Goal: Information Seeking & Learning: Compare options

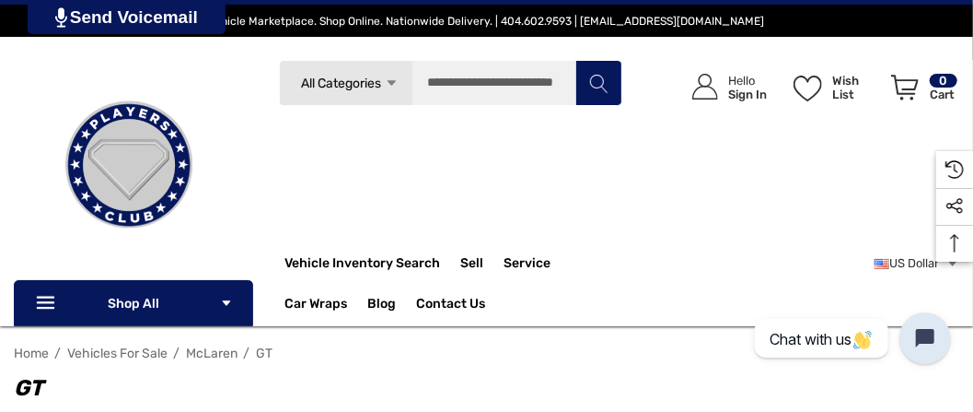
click at [208, 354] on span "McLaren" at bounding box center [212, 353] width 52 height 16
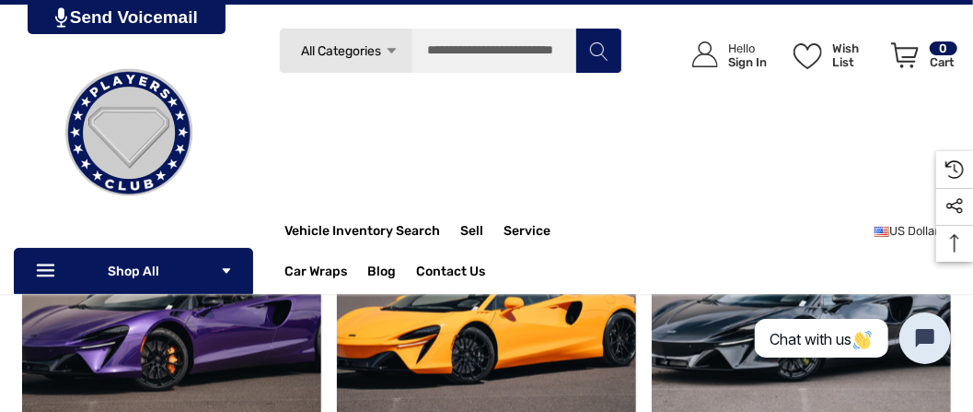
scroll to position [951, 0]
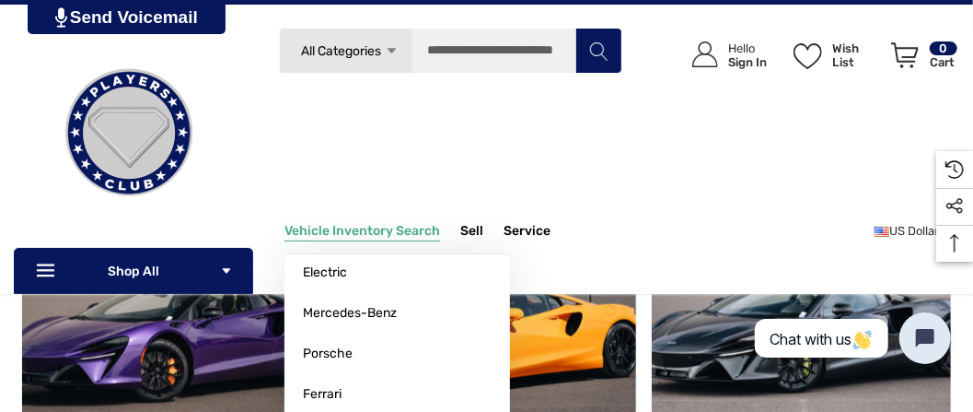
click at [381, 226] on span "Vehicle Inventory Search" at bounding box center [362, 233] width 156 height 20
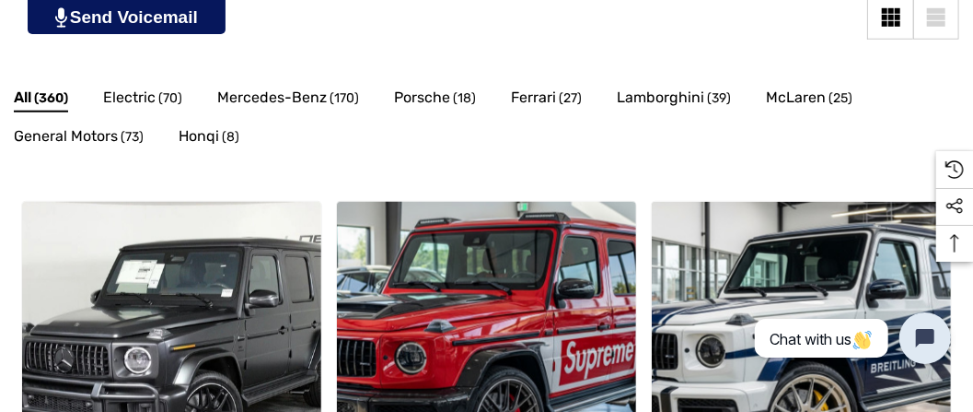
scroll to position [622, 0]
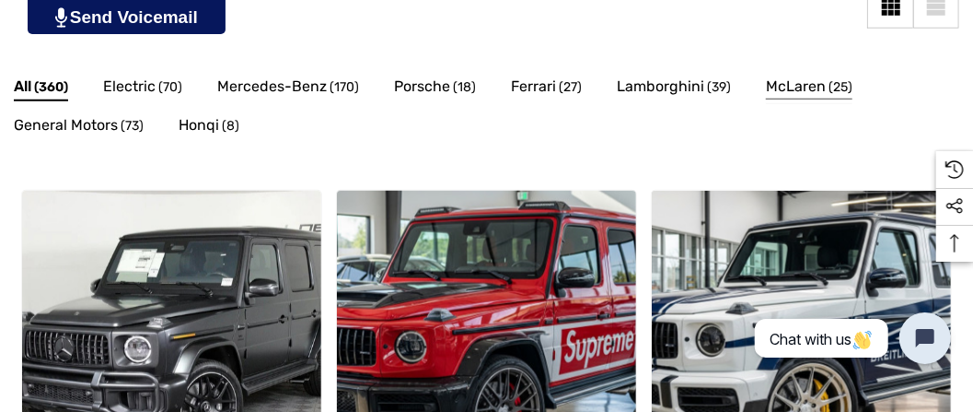
click at [795, 87] on span "McLaren" at bounding box center [796, 87] width 60 height 24
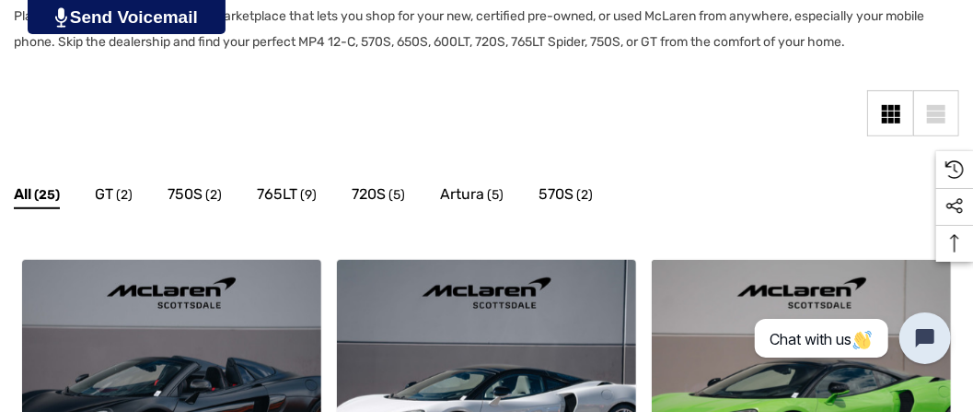
scroll to position [416, 0]
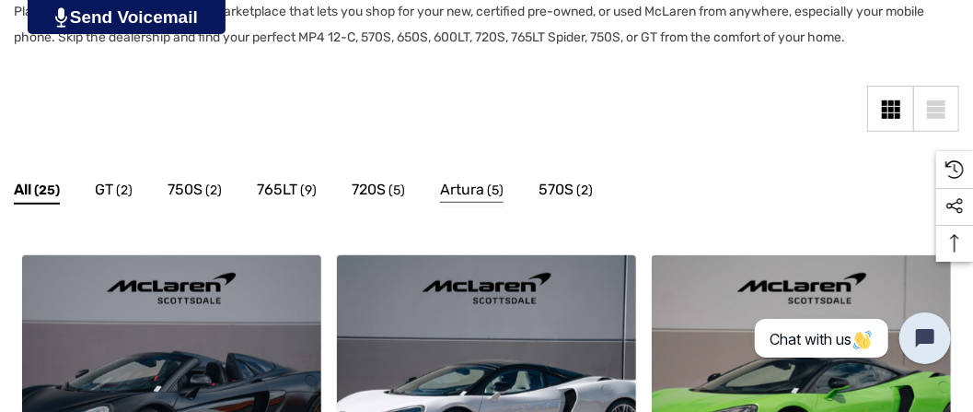
click at [466, 192] on span "Artura" at bounding box center [462, 190] width 44 height 24
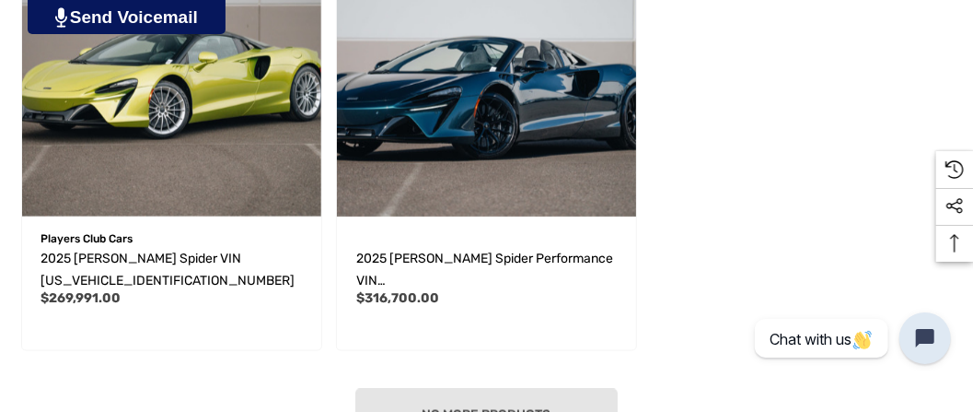
scroll to position [1147, 0]
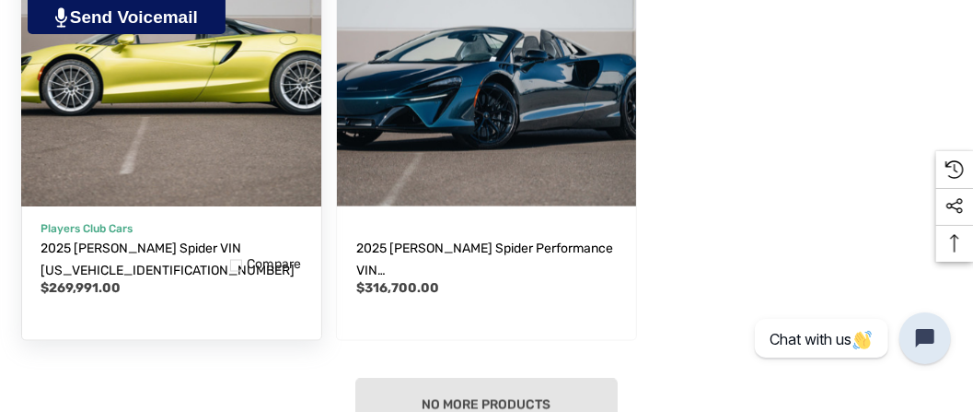
click at [116, 163] on img "2025 McLaren Artura Spider VIN SBM16BEAXSW002989,$269,991.00\a" at bounding box center [171, 57] width 330 height 330
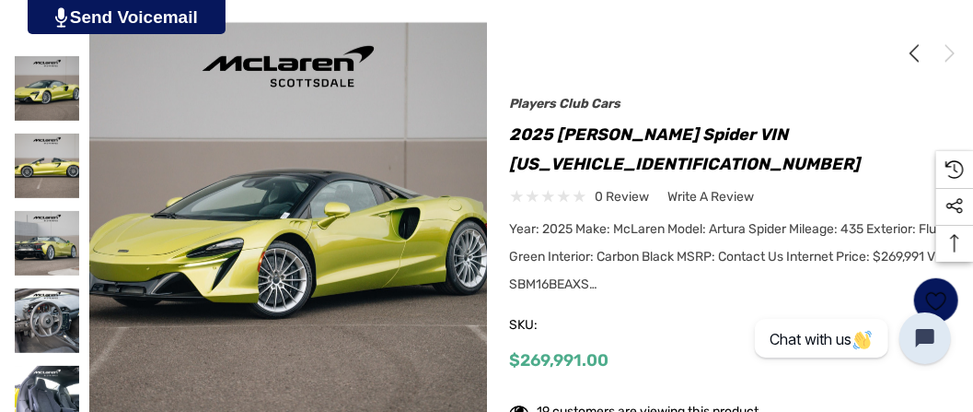
scroll to position [374, 0]
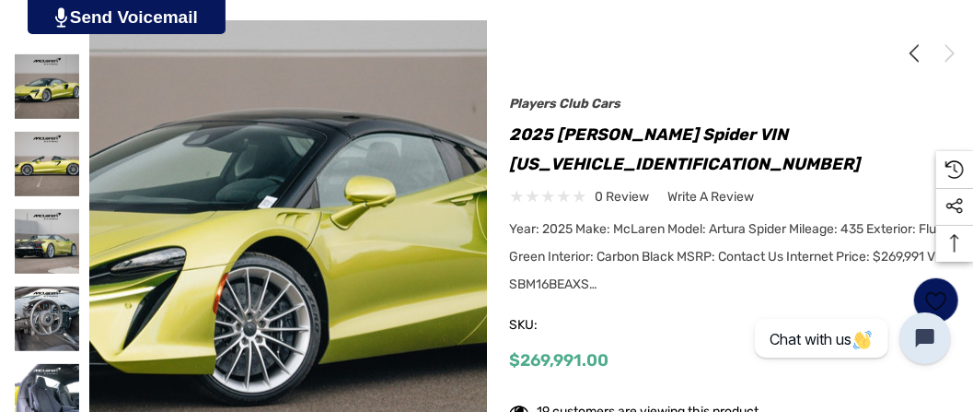
click at [296, 225] on img at bounding box center [273, 214] width 1178 height 785
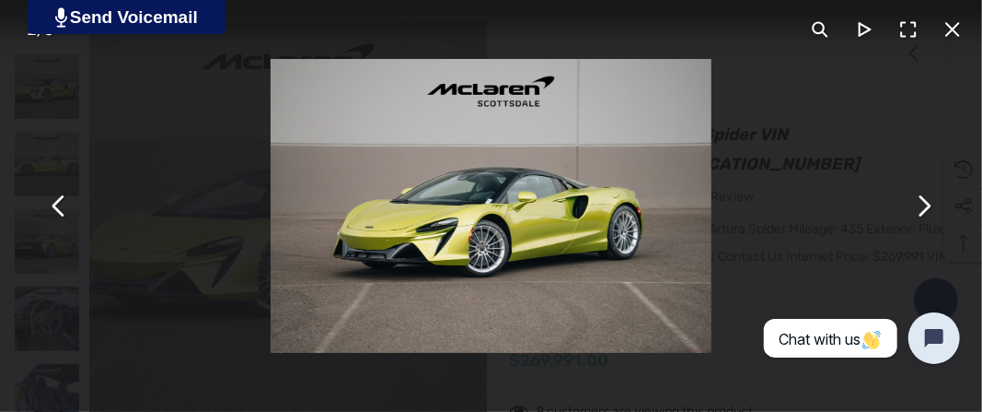
click at [952, 29] on button "You can close this modal content with the ESC key" at bounding box center [953, 29] width 44 height 44
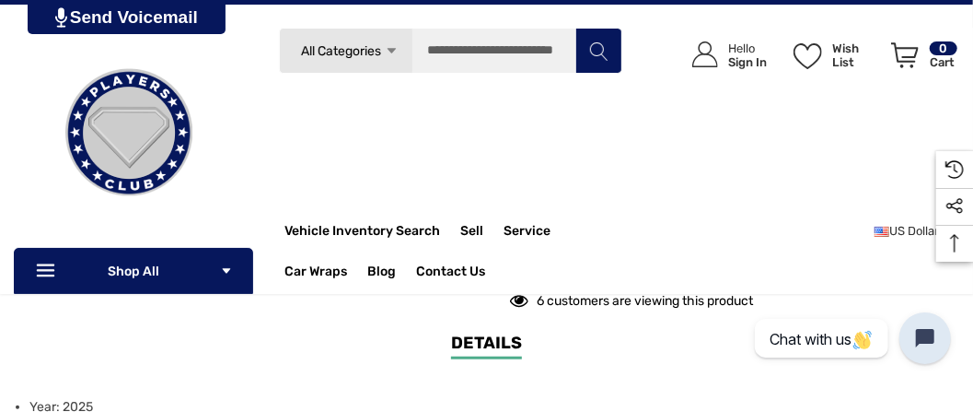
scroll to position [558, 0]
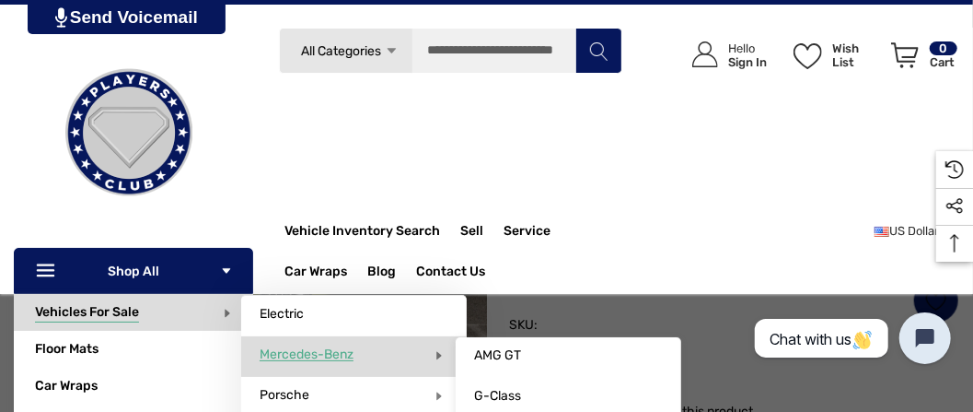
click at [324, 354] on span "Mercedes-Benz" at bounding box center [307, 354] width 94 height 17
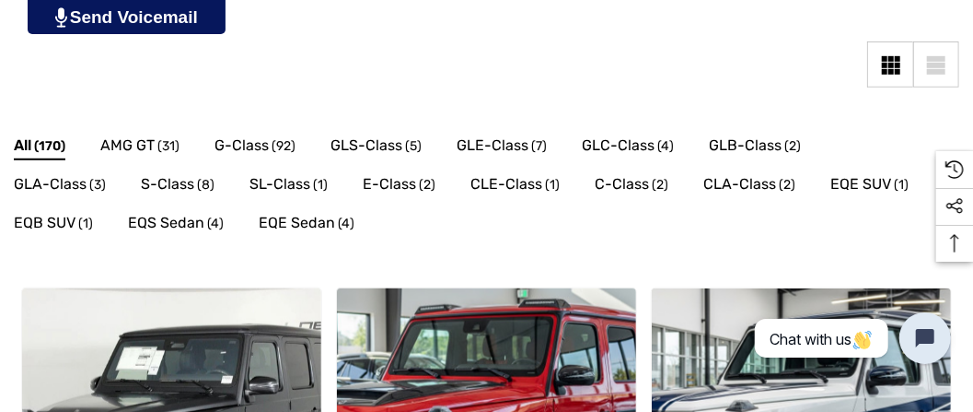
scroll to position [471, 0]
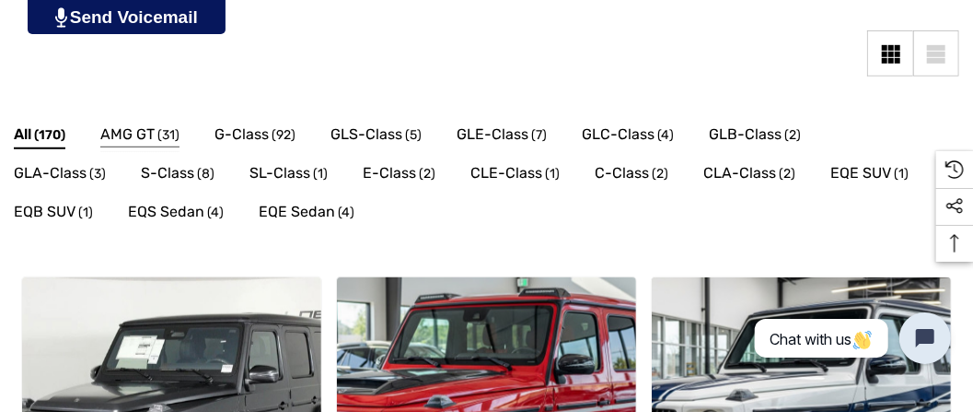
click at [149, 134] on span "AMG GT" at bounding box center [127, 134] width 54 height 24
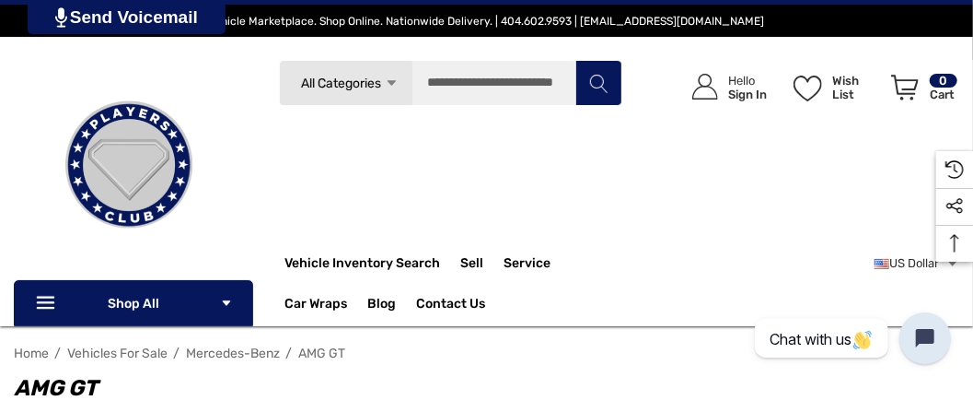
click at [947, 301] on div "US Dollar Select currency US Dollar" at bounding box center [790, 283] width 337 height 86
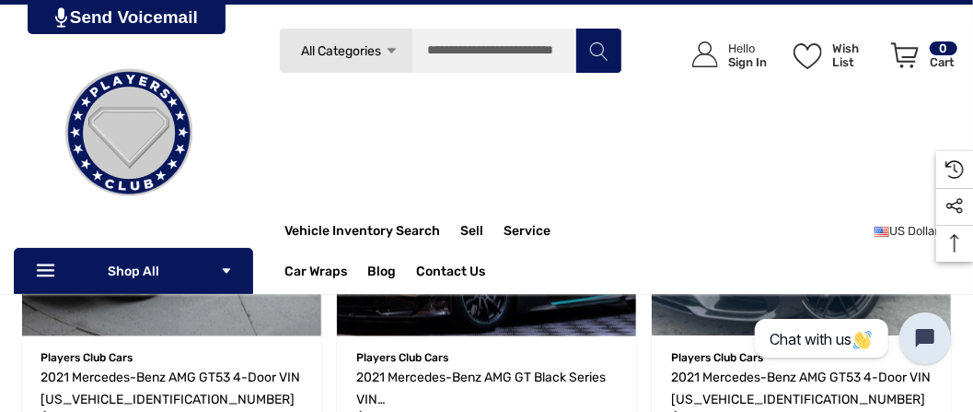
scroll to position [1436, 0]
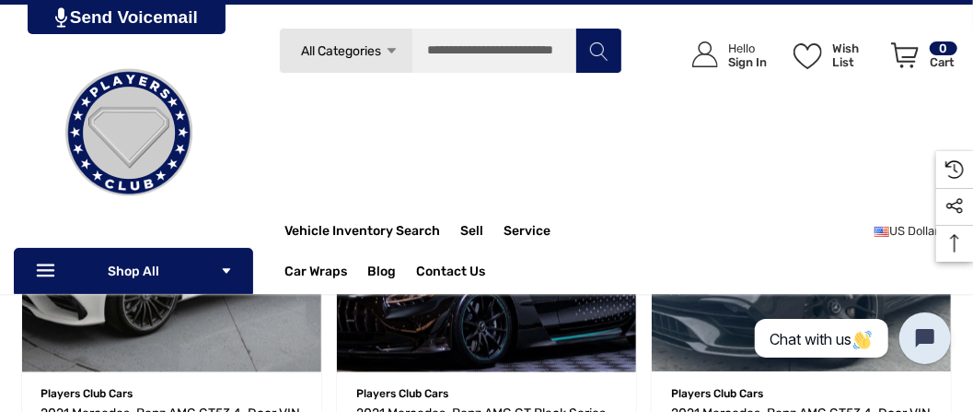
click at [644, 388] on li "Quick view Add to Wishlist Players Club Cars 2021 Mercedes-Benz AMG GT53 4-Door…" at bounding box center [801, 290] width 315 height 454
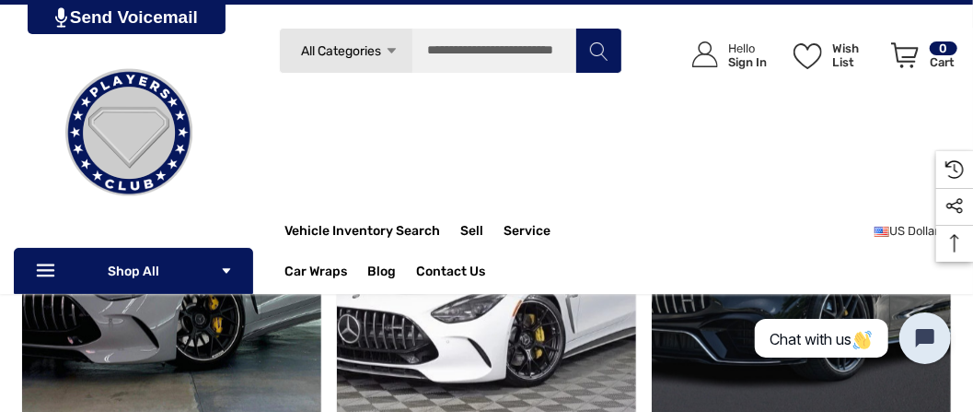
scroll to position [884, 0]
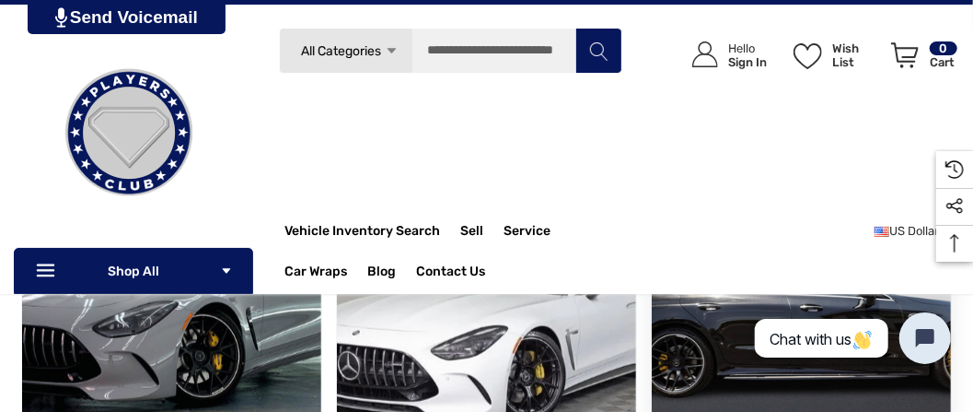
click at [773, 389] on img "2019 Mercedes-Benz AMG GT63 4-Door VIN WDD7X8KB3KA007387,$89,991.00\a" at bounding box center [802, 322] width 330 height 330
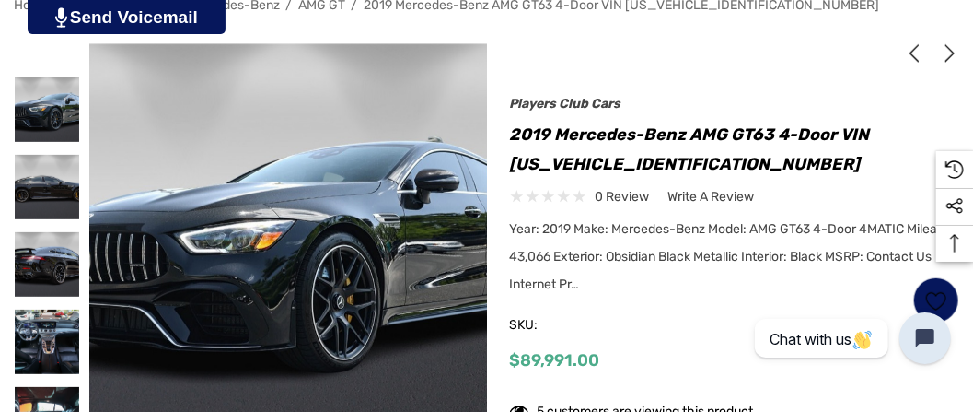
scroll to position [356, 0]
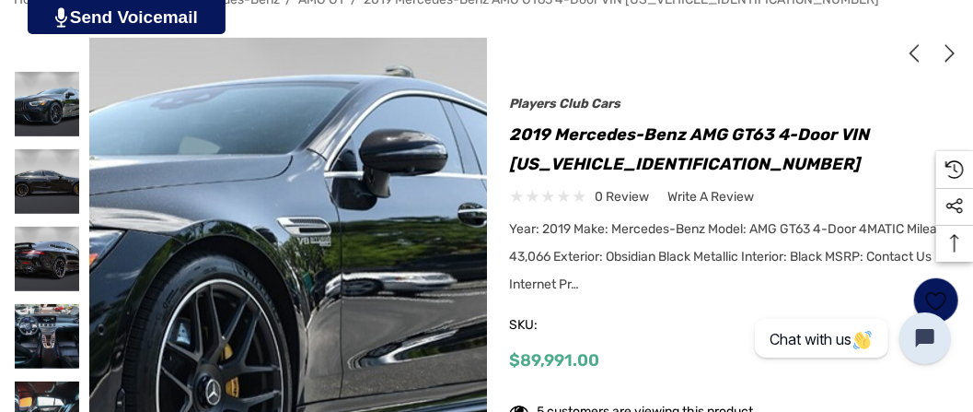
click at [379, 198] on img at bounding box center [109, 275] width 1178 height 785
